Goal: Task Accomplishment & Management: Complete application form

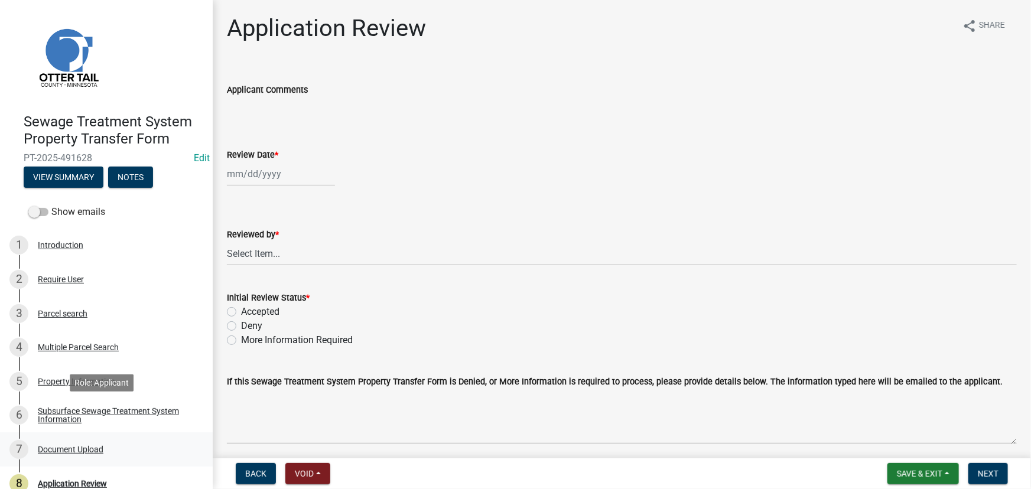
drag, startPoint x: 113, startPoint y: 405, endPoint x: 111, endPoint y: 453, distance: 47.9
click at [113, 405] on link "6 Subsurface Sewage Treatment System Information" at bounding box center [106, 416] width 213 height 34
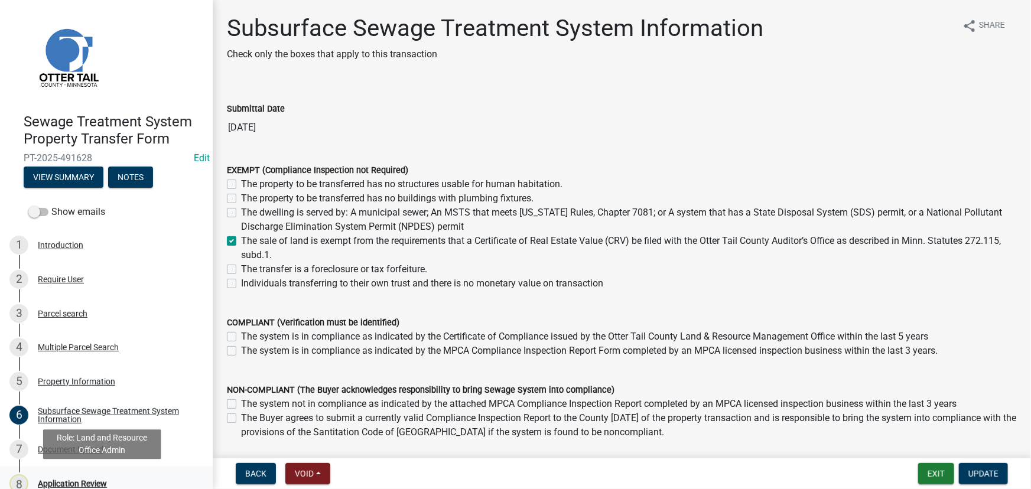
click at [91, 481] on div "Application Review" at bounding box center [72, 484] width 69 height 8
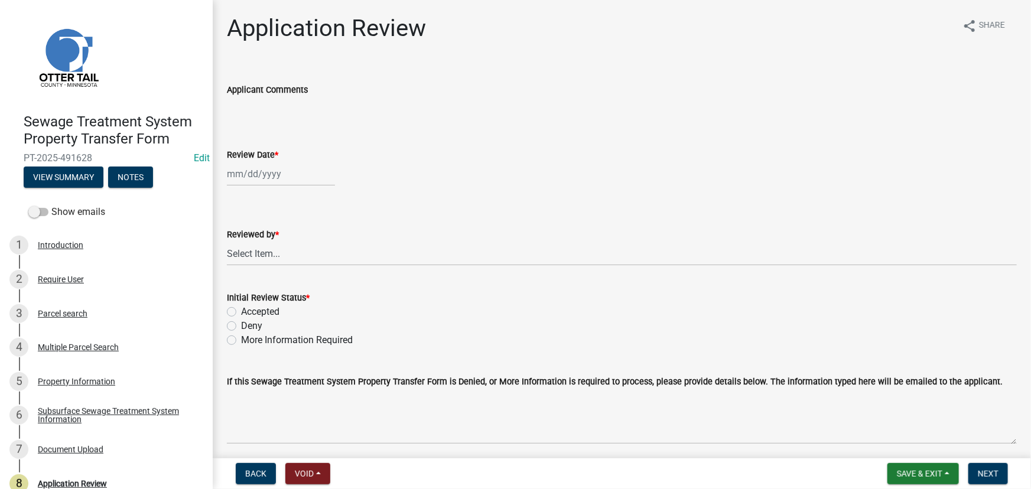
click at [259, 168] on div at bounding box center [281, 174] width 108 height 24
select select "10"
select select "2025"
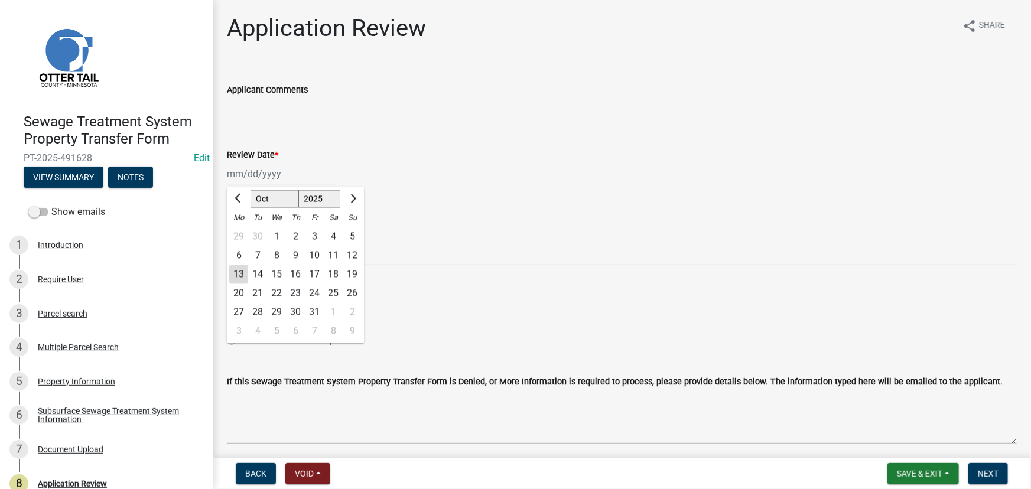
click at [241, 272] on div "13" at bounding box center [238, 274] width 19 height 19
type input "[DATE]"
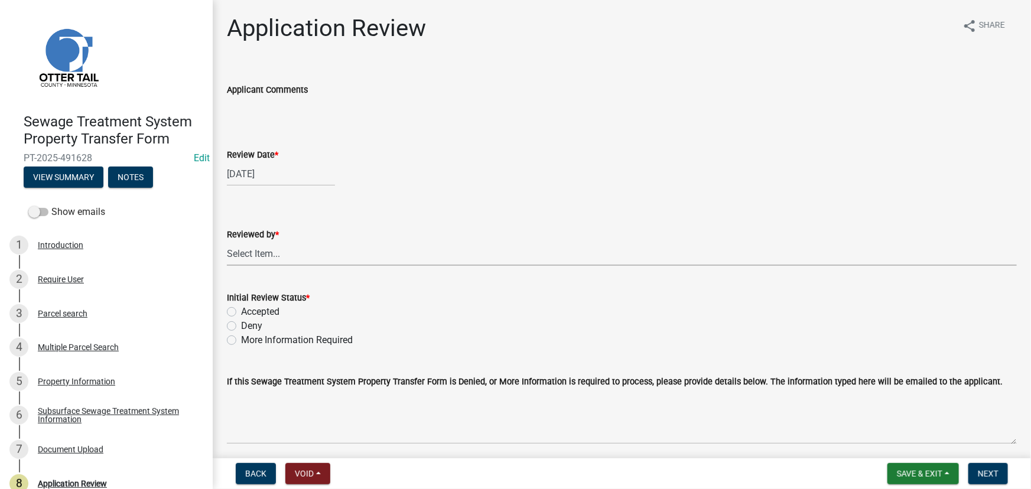
drag, startPoint x: 280, startPoint y: 255, endPoint x: 284, endPoint y: 242, distance: 13.6
click at [280, 255] on select "Select Item... [PERSON_NAME] [PERSON_NAME] [PERSON_NAME] [PERSON_NAME] [PERSON_…" at bounding box center [622, 254] width 790 height 24
click at [227, 242] on select "Select Item... [PERSON_NAME] [PERSON_NAME] [PERSON_NAME] [PERSON_NAME] [PERSON_…" at bounding box center [622, 254] width 790 height 24
select select "190fd4c8-42ef-492b-a4a0-a0213555944c"
click at [265, 302] on label "Initial Review Status *" at bounding box center [268, 298] width 83 height 8
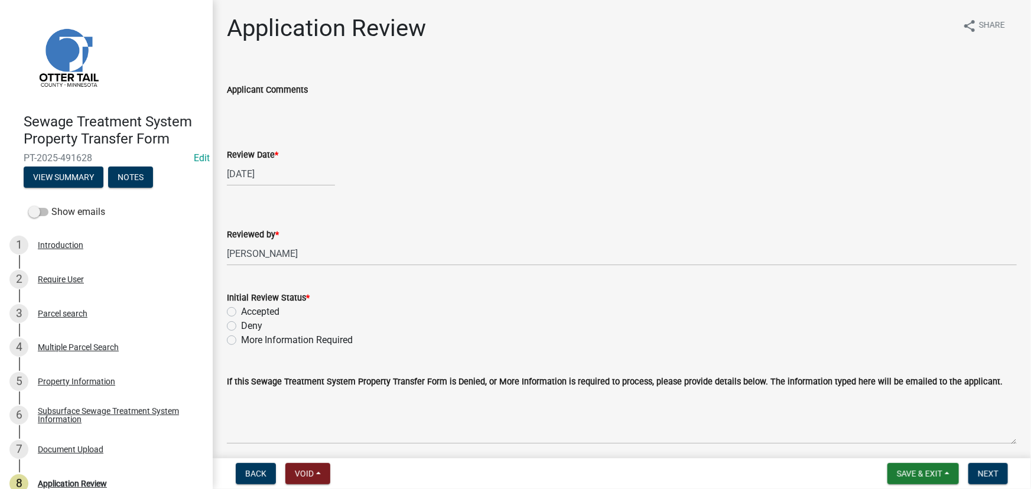
click at [262, 308] on label "Accepted" at bounding box center [260, 312] width 38 height 14
click at [249, 308] on input "Accepted" at bounding box center [245, 309] width 8 height 8
radio input "true"
click at [992, 476] on span "Next" at bounding box center [988, 473] width 21 height 9
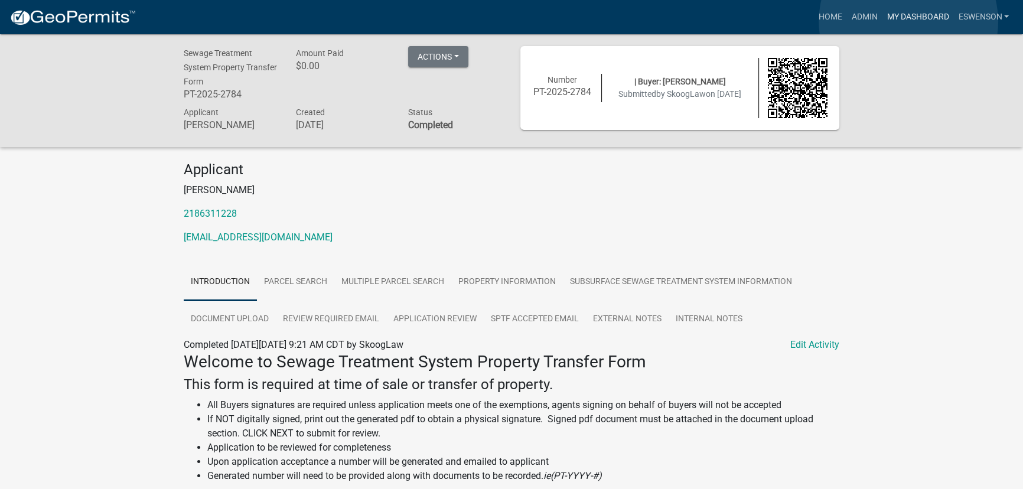
click at [909, 21] on link "My Dashboard" at bounding box center [917, 17] width 71 height 22
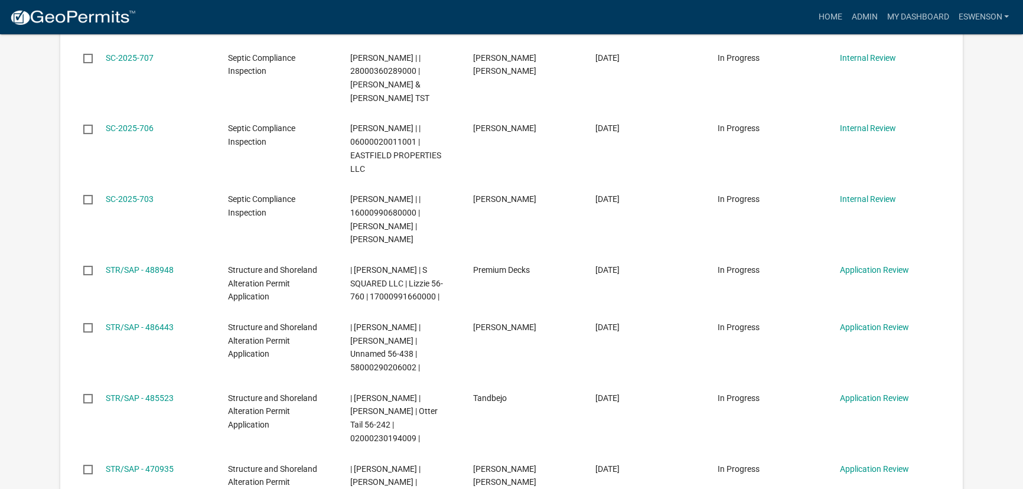
scroll to position [430, 0]
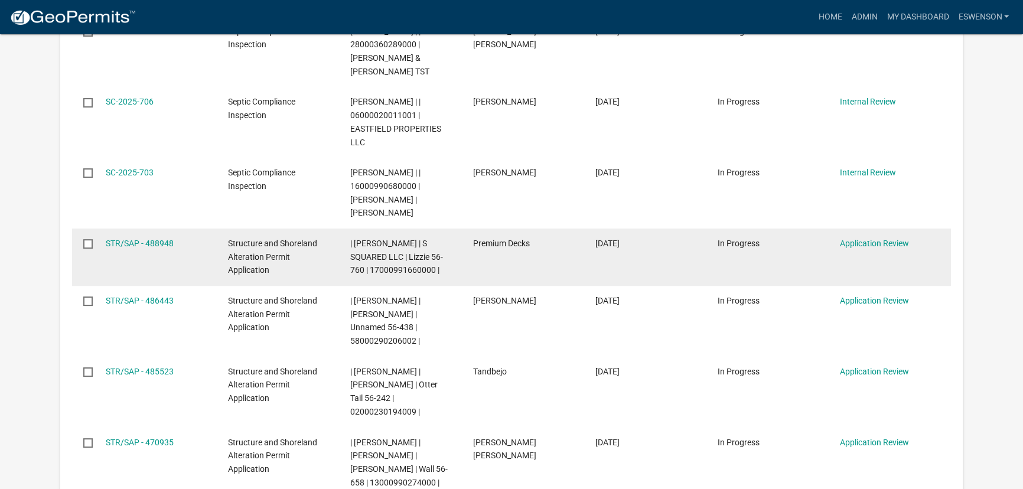
click at [120, 237] on div "STR/SAP - 488948" at bounding box center [156, 244] width 100 height 14
drag, startPoint x: 121, startPoint y: 230, endPoint x: 124, endPoint y: 236, distance: 6.6
click at [121, 239] on link "STR/SAP - 488948" at bounding box center [140, 243] width 68 height 9
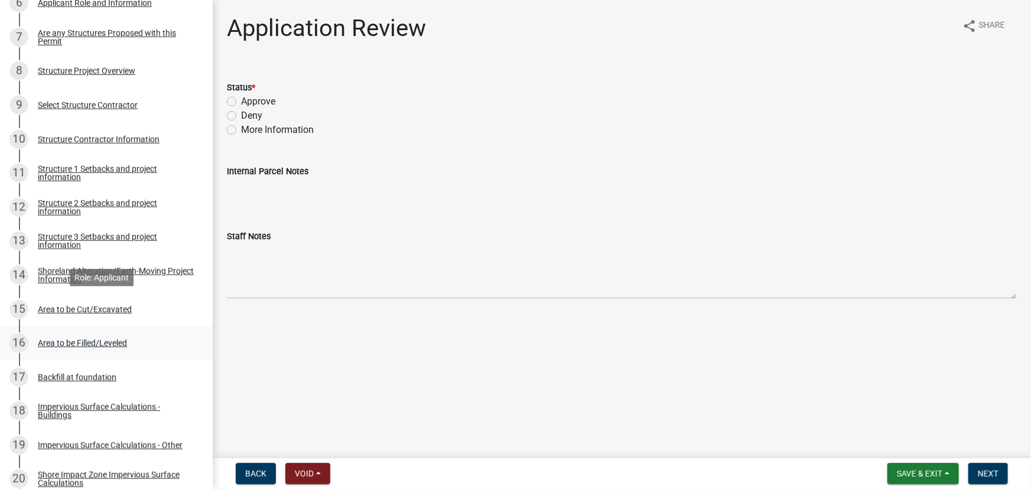
scroll to position [818, 0]
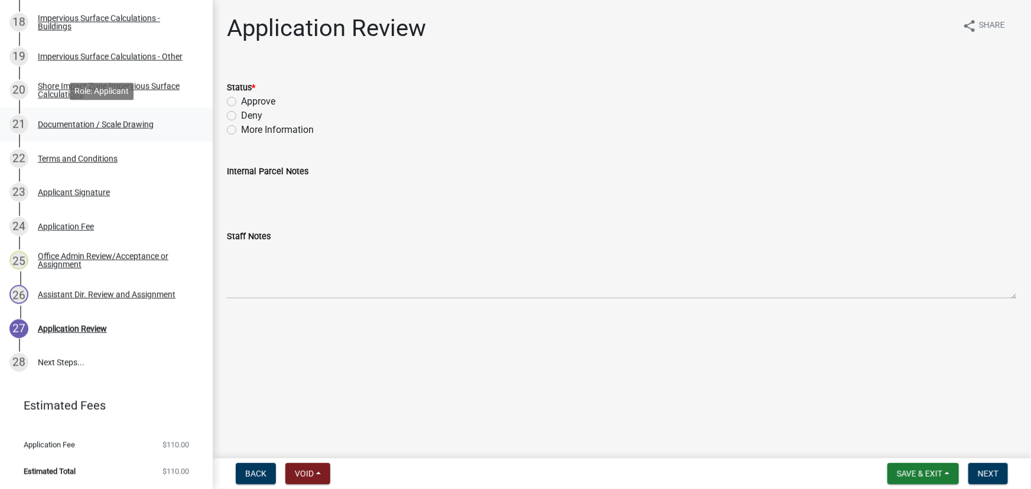
click at [100, 126] on div "Documentation / Scale Drawing" at bounding box center [96, 125] width 116 height 8
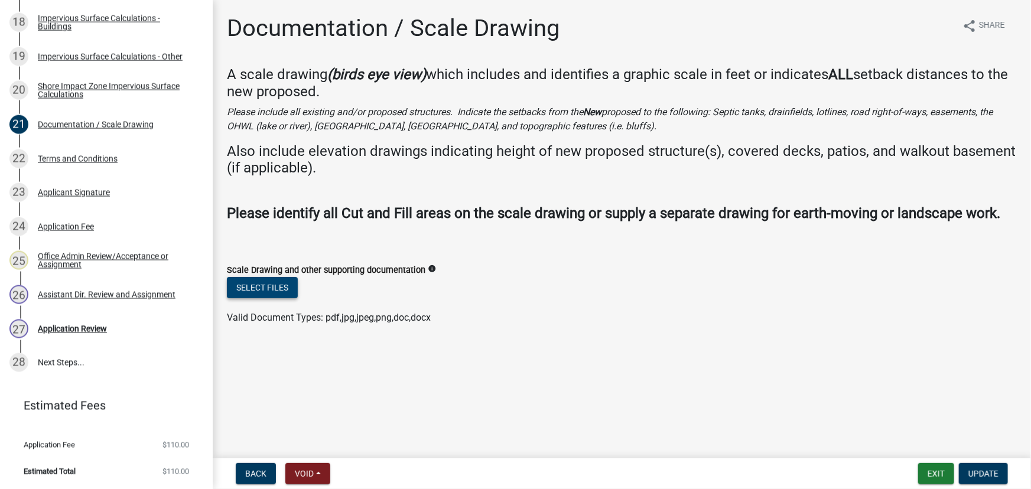
click at [277, 287] on button "Select files" at bounding box center [262, 287] width 71 height 21
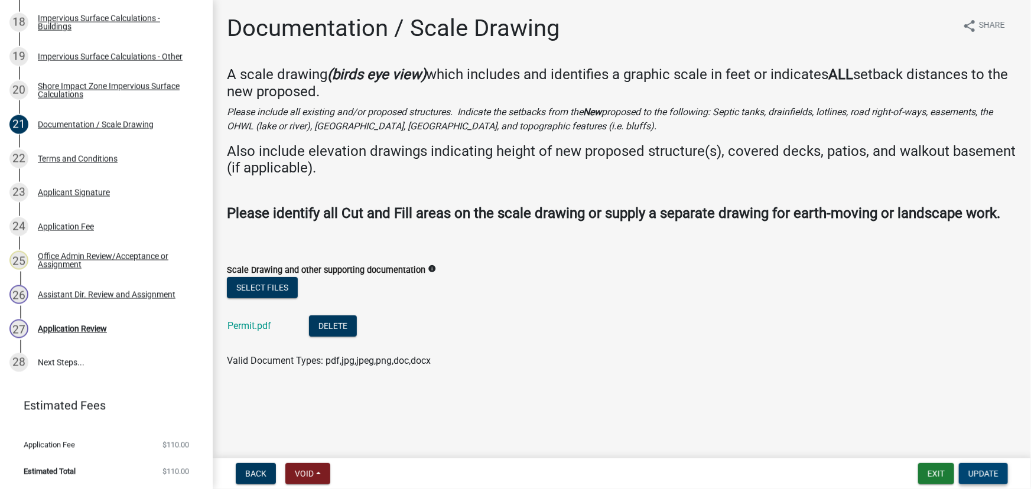
click at [984, 476] on span "Update" at bounding box center [983, 473] width 30 height 9
